Goal: Transaction & Acquisition: Register for event/course

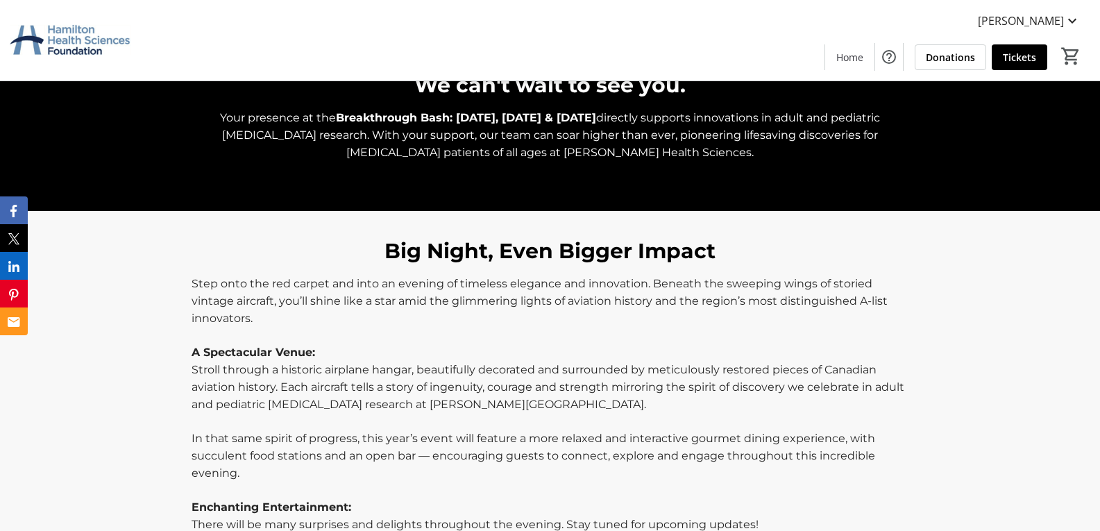
scroll to position [139, 0]
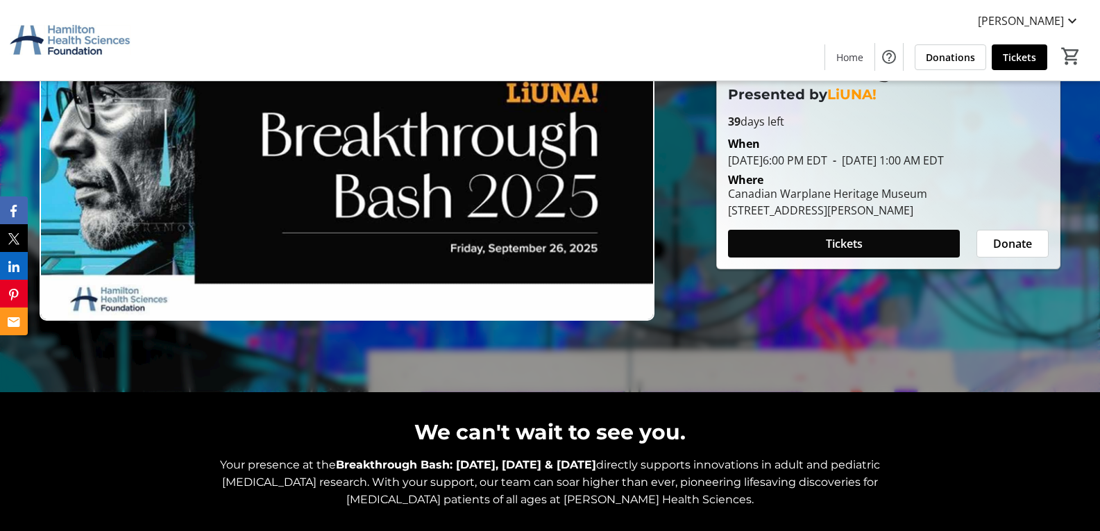
click at [803, 260] on span at bounding box center [844, 243] width 232 height 33
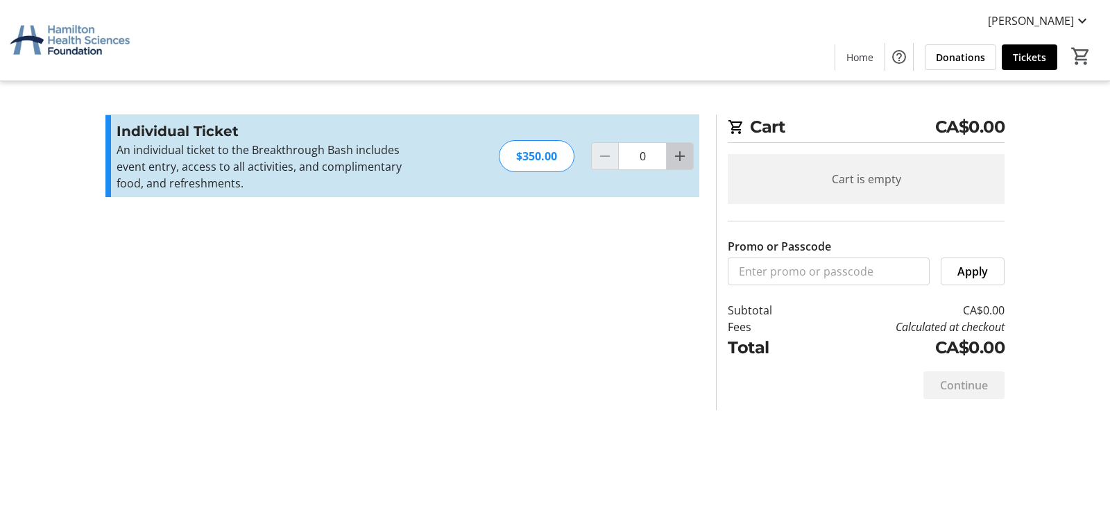
click at [680, 152] on mat-icon "Increment by one" at bounding box center [680, 156] width 17 height 17
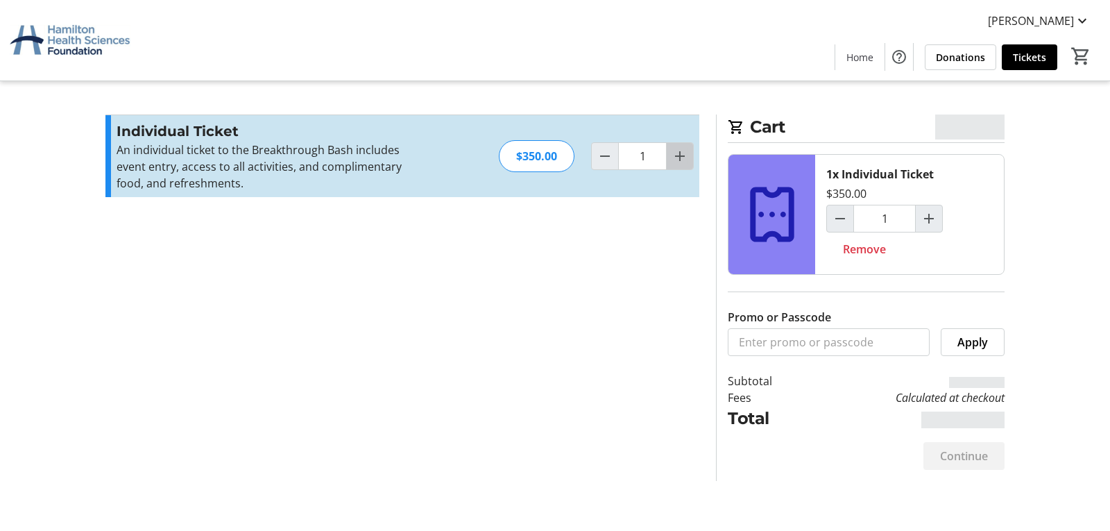
click at [680, 152] on mat-icon "Increment by one" at bounding box center [680, 156] width 17 height 17
type input "2"
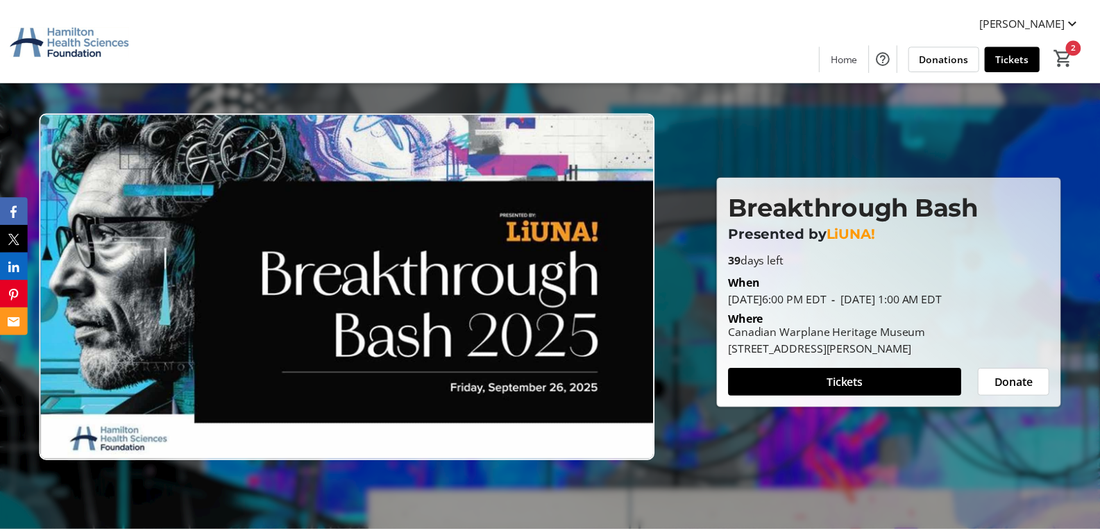
scroll to position [139, 0]
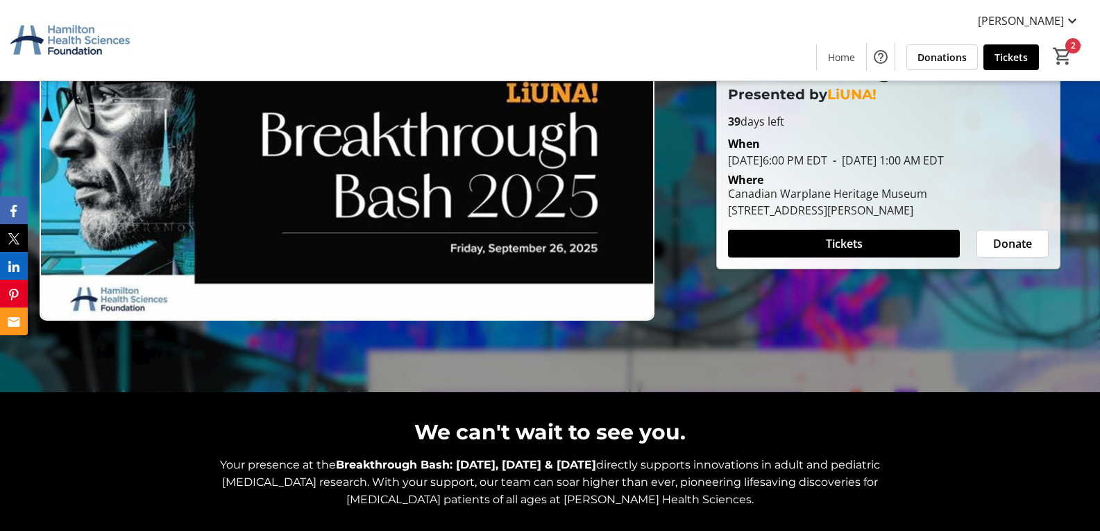
click at [356, 227] on img at bounding box center [347, 148] width 615 height 346
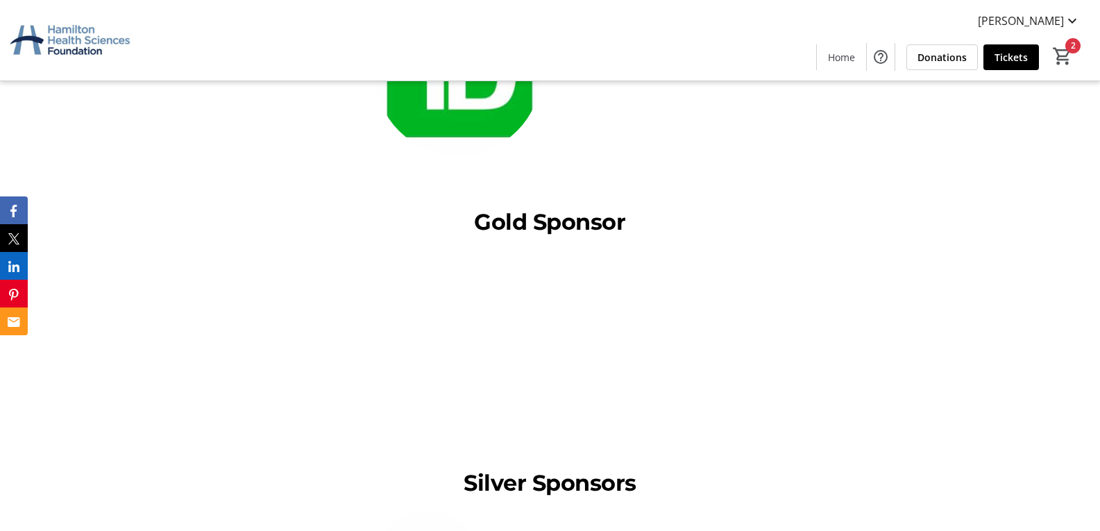
scroll to position [1526, 0]
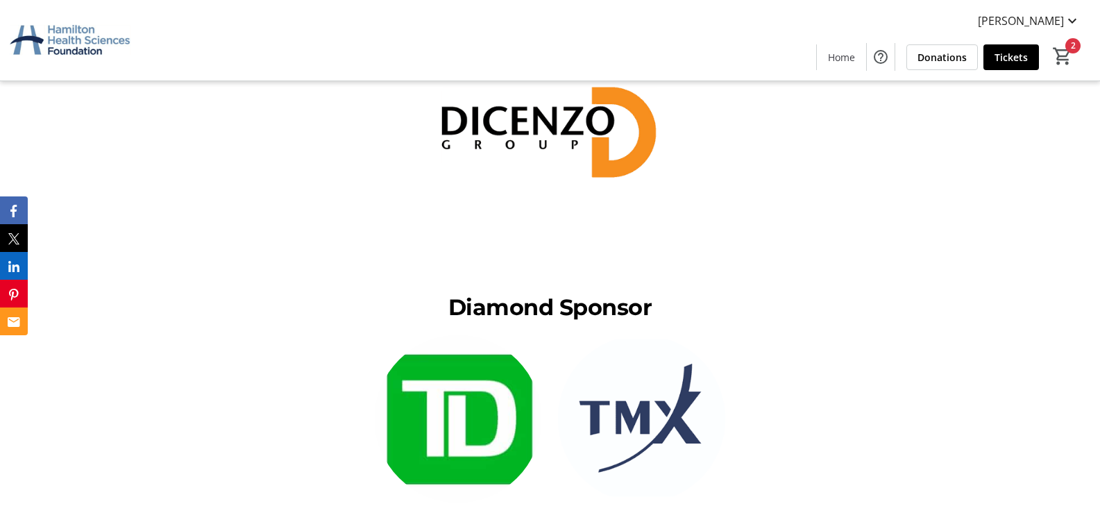
click at [506, 138] on img at bounding box center [550, 127] width 228 height 228
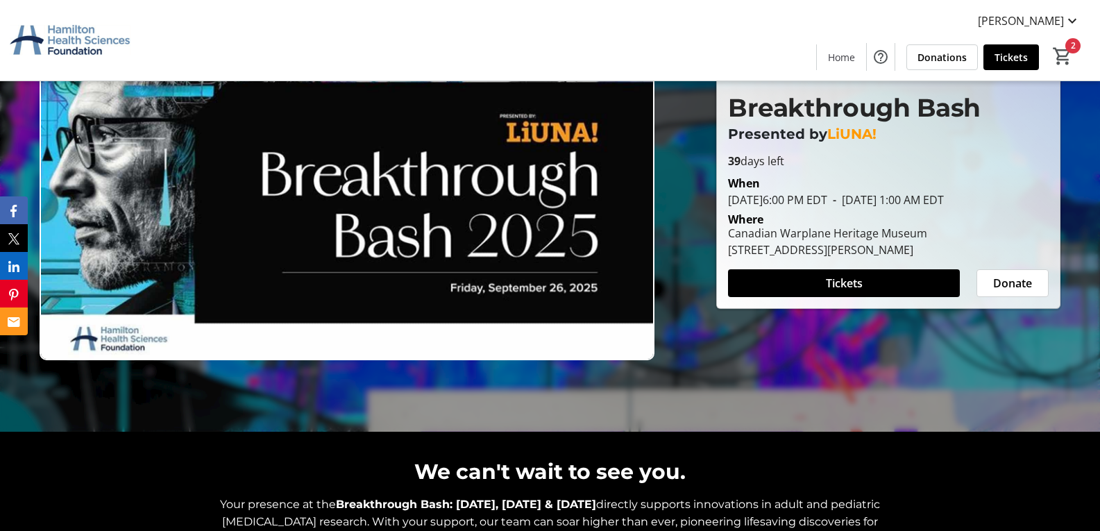
scroll to position [0, 0]
